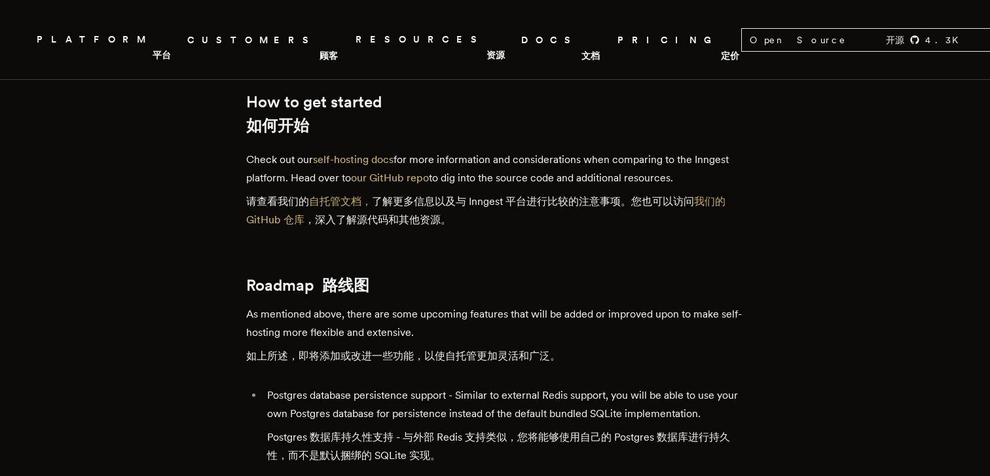
scroll to position [3410, 0]
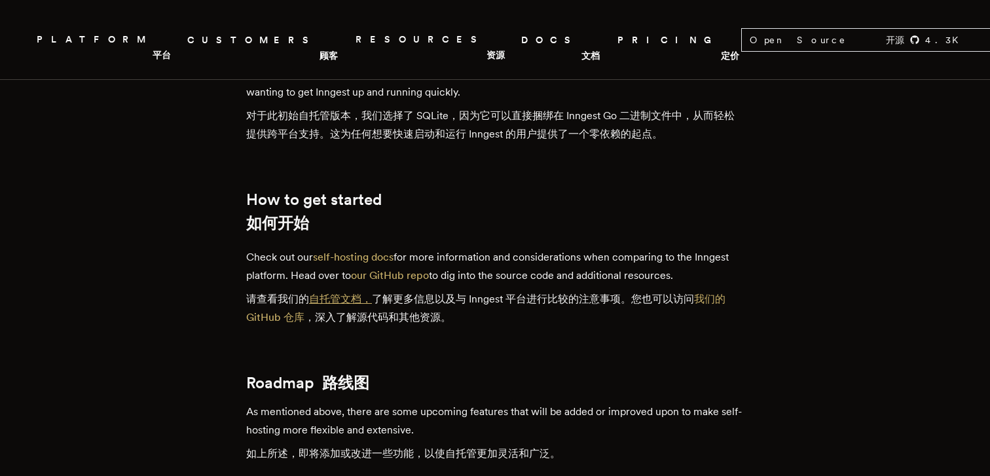
click at [346, 293] on link "自托管文档，" at bounding box center [340, 299] width 63 height 12
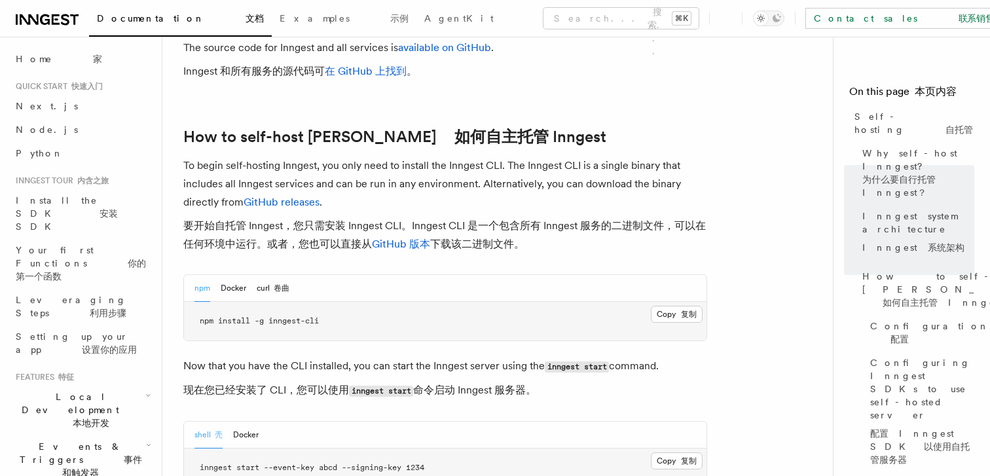
scroll to position [1966, 0]
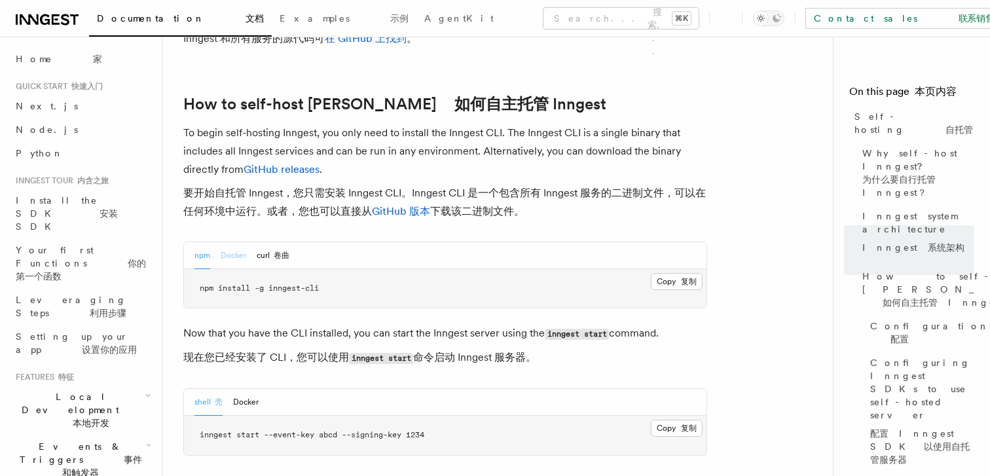
click at [237, 242] on button "Docker" at bounding box center [234, 255] width 26 height 27
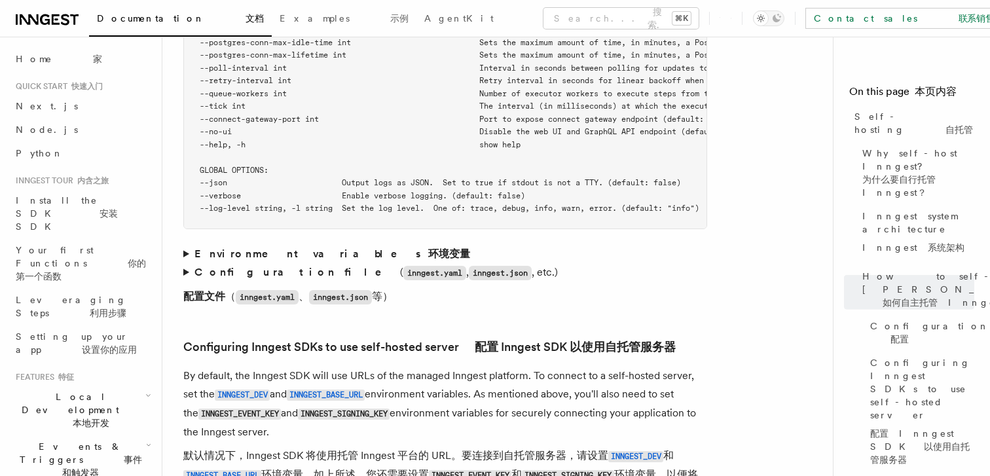
scroll to position [3875, 0]
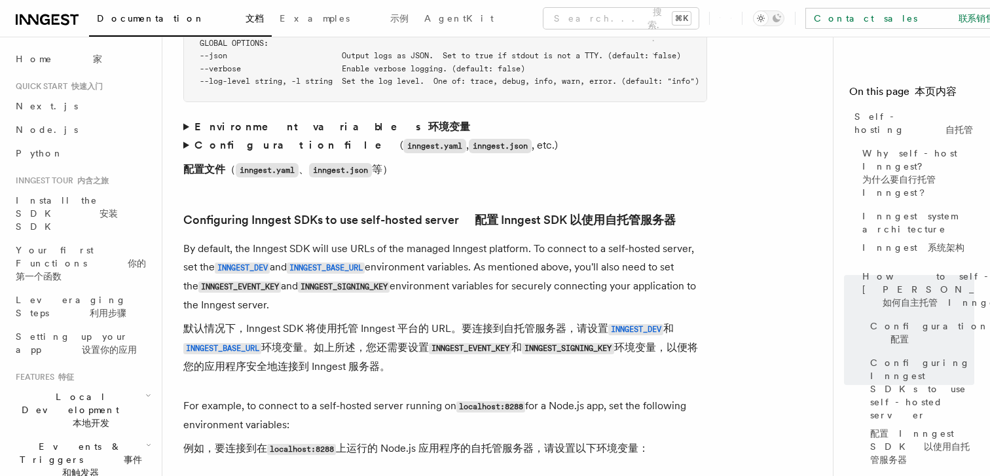
click at [217, 120] on strong "Environment variables 环境变量" at bounding box center [332, 126] width 276 height 12
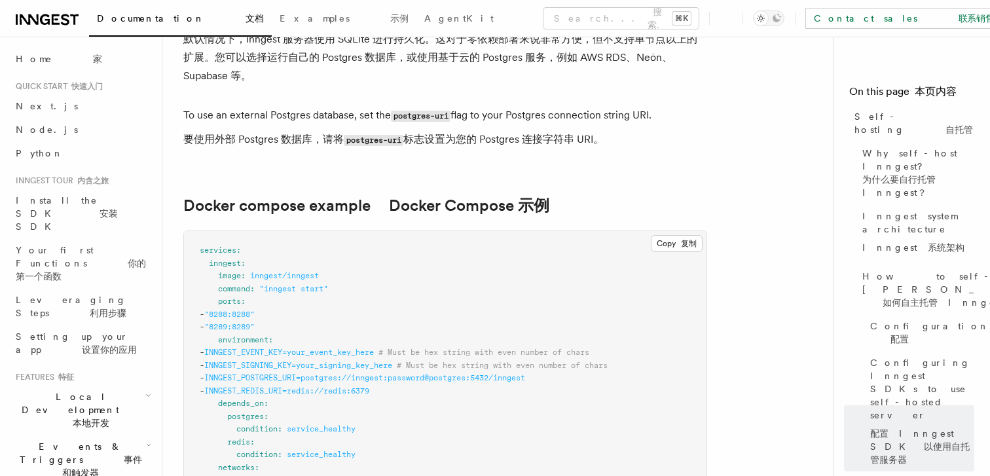
scroll to position [4951, 0]
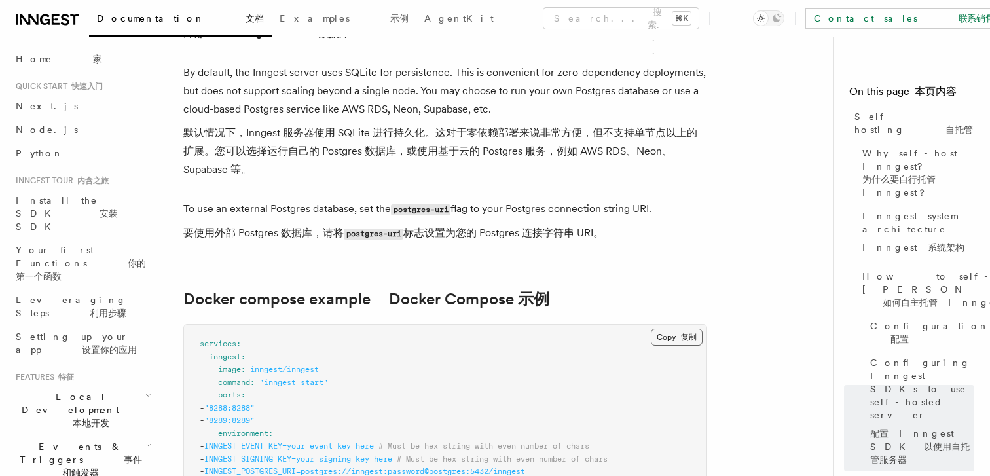
click at [684, 329] on button "Copy 复制 Copied 已复制" at bounding box center [677, 337] width 52 height 17
